Goal: Navigation & Orientation: Understand site structure

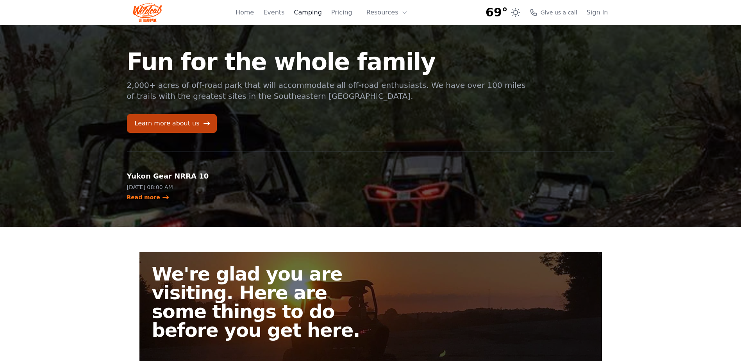
click at [315, 11] on link "Camping" at bounding box center [308, 12] width 28 height 9
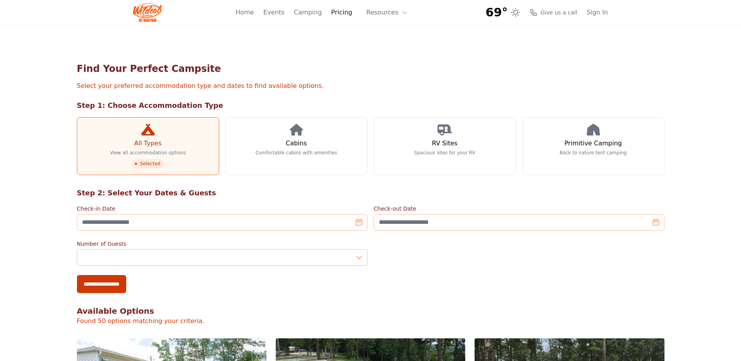
click at [342, 11] on link "Pricing" at bounding box center [341, 12] width 21 height 9
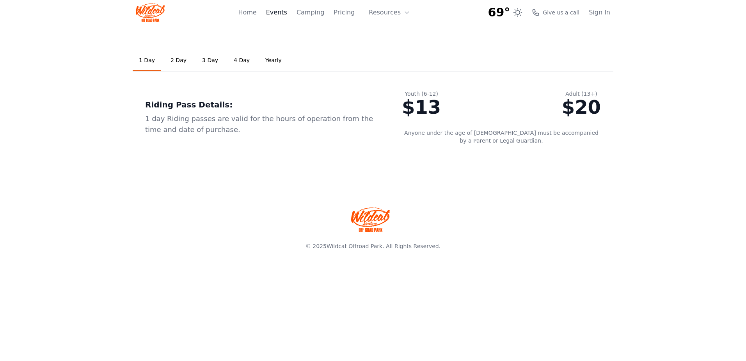
click at [281, 11] on link "Events" at bounding box center [276, 12] width 21 height 9
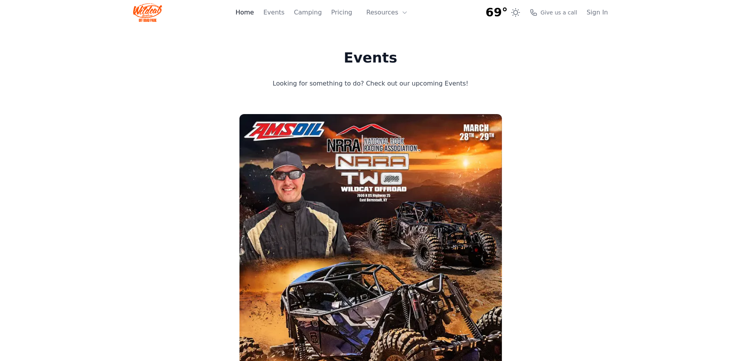
click at [254, 11] on link "Home" at bounding box center [244, 12] width 18 height 9
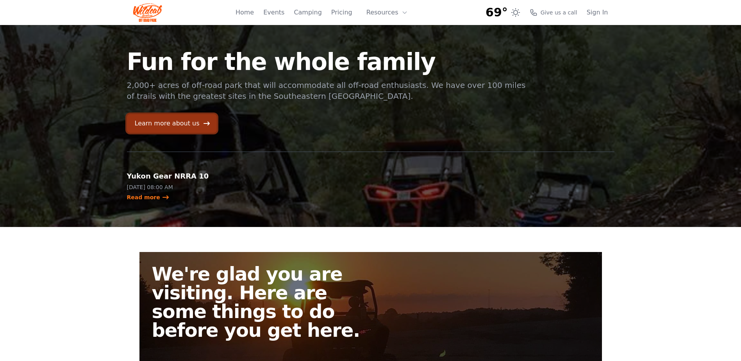
click at [166, 119] on link "Learn more about us" at bounding box center [172, 123] width 90 height 19
